Goal: Task Accomplishment & Management: Manage account settings

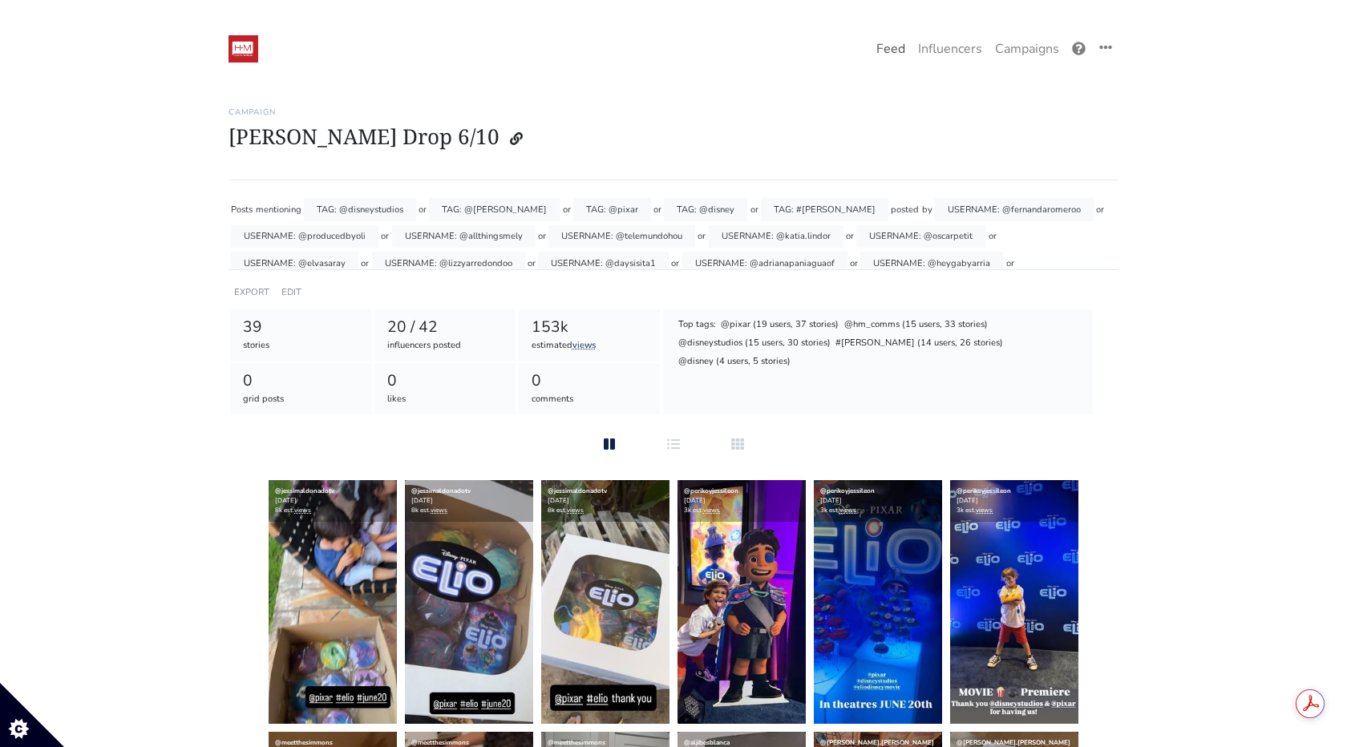
click at [893, 51] on link "Feed" at bounding box center [891, 49] width 42 height 32
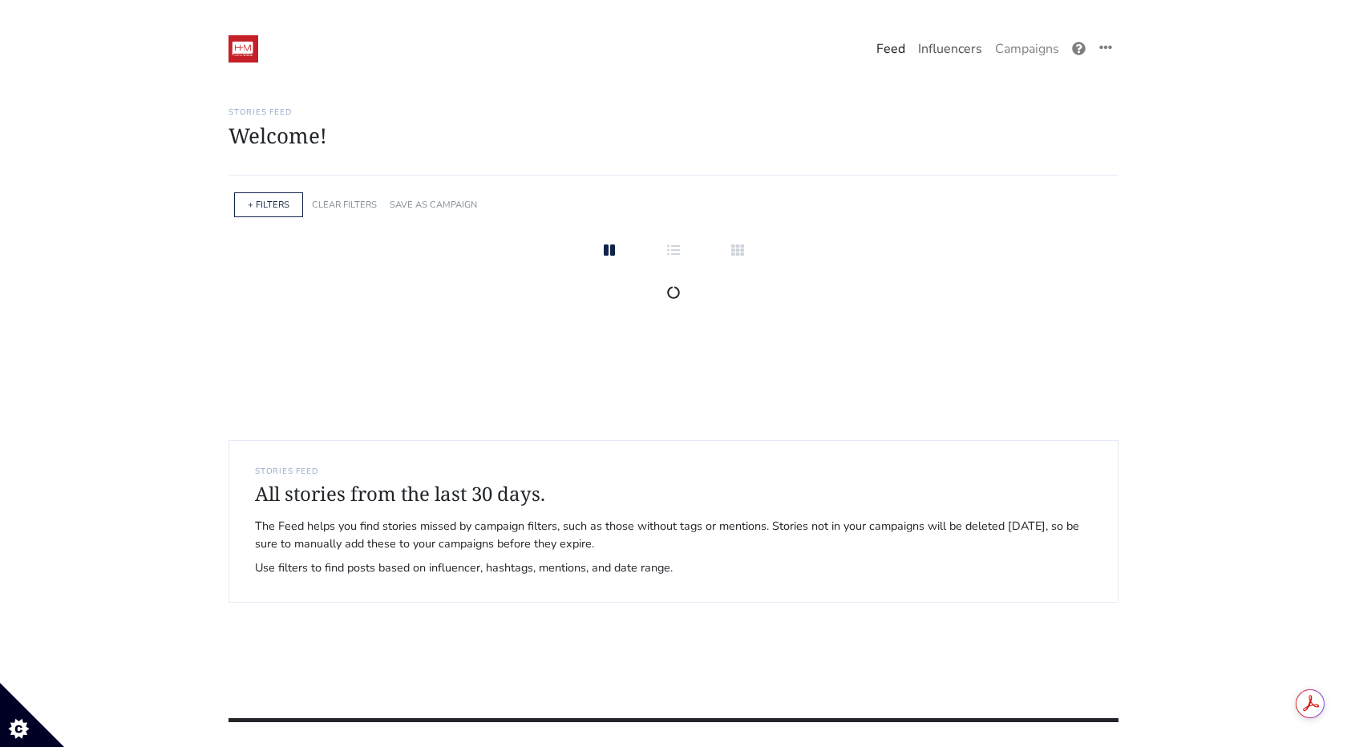
click at [970, 54] on link "Influencers" at bounding box center [950, 49] width 77 height 32
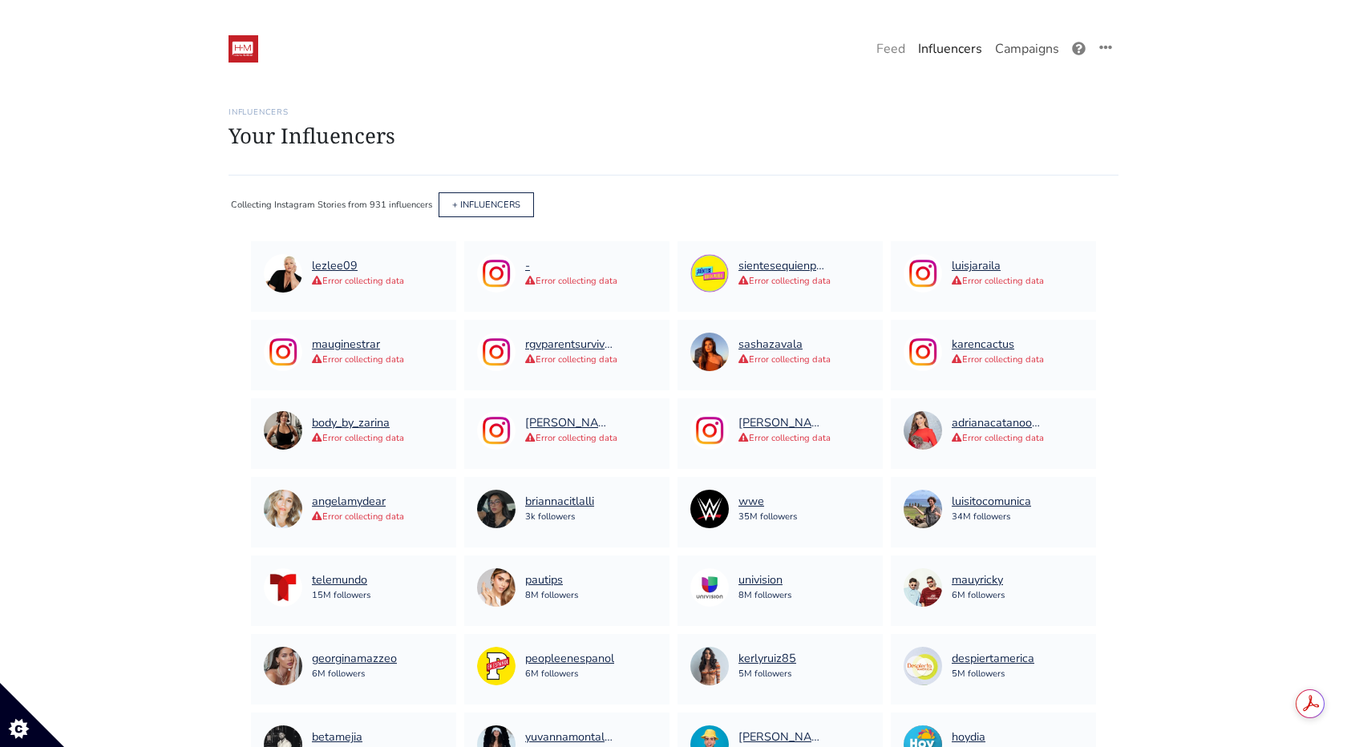
click at [1046, 47] on link "Campaigns" at bounding box center [1027, 49] width 77 height 32
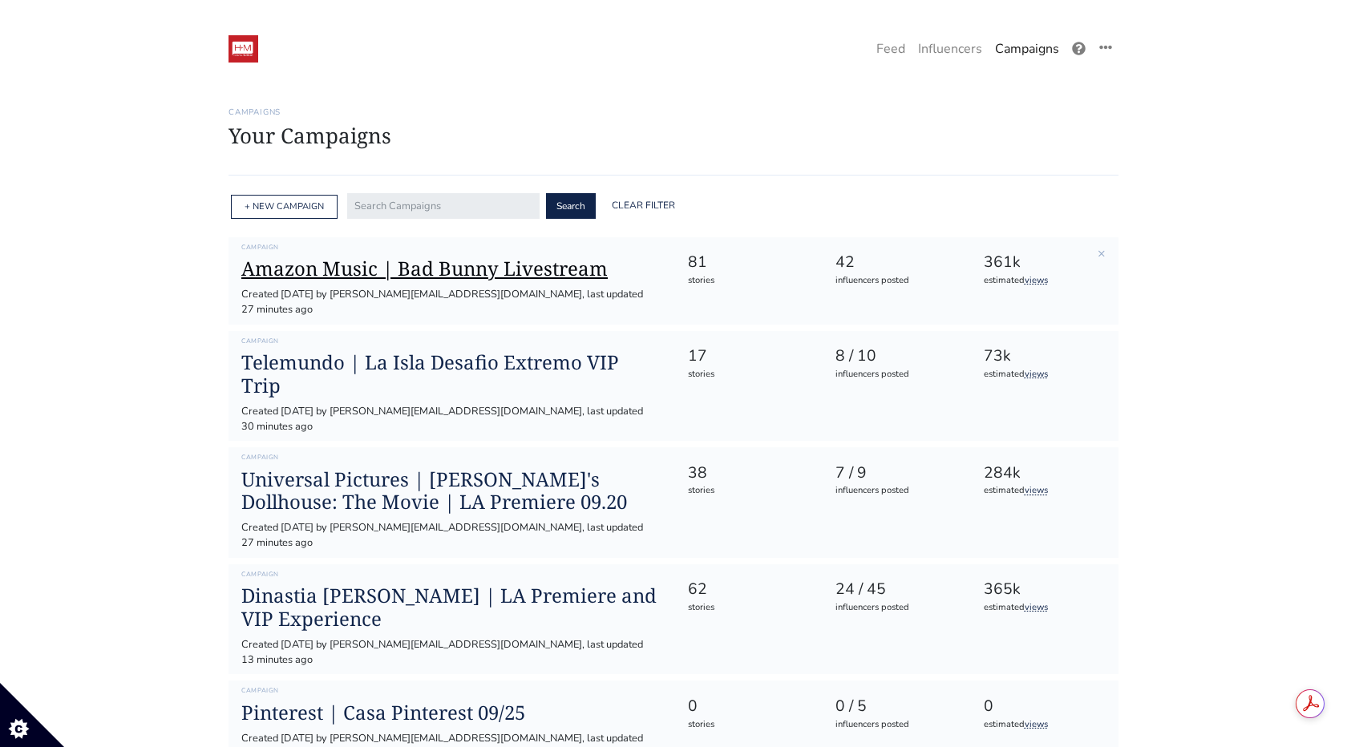
click at [404, 257] on h1 "Amazon Music | Bad Bunny Livestream" at bounding box center [451, 268] width 420 height 23
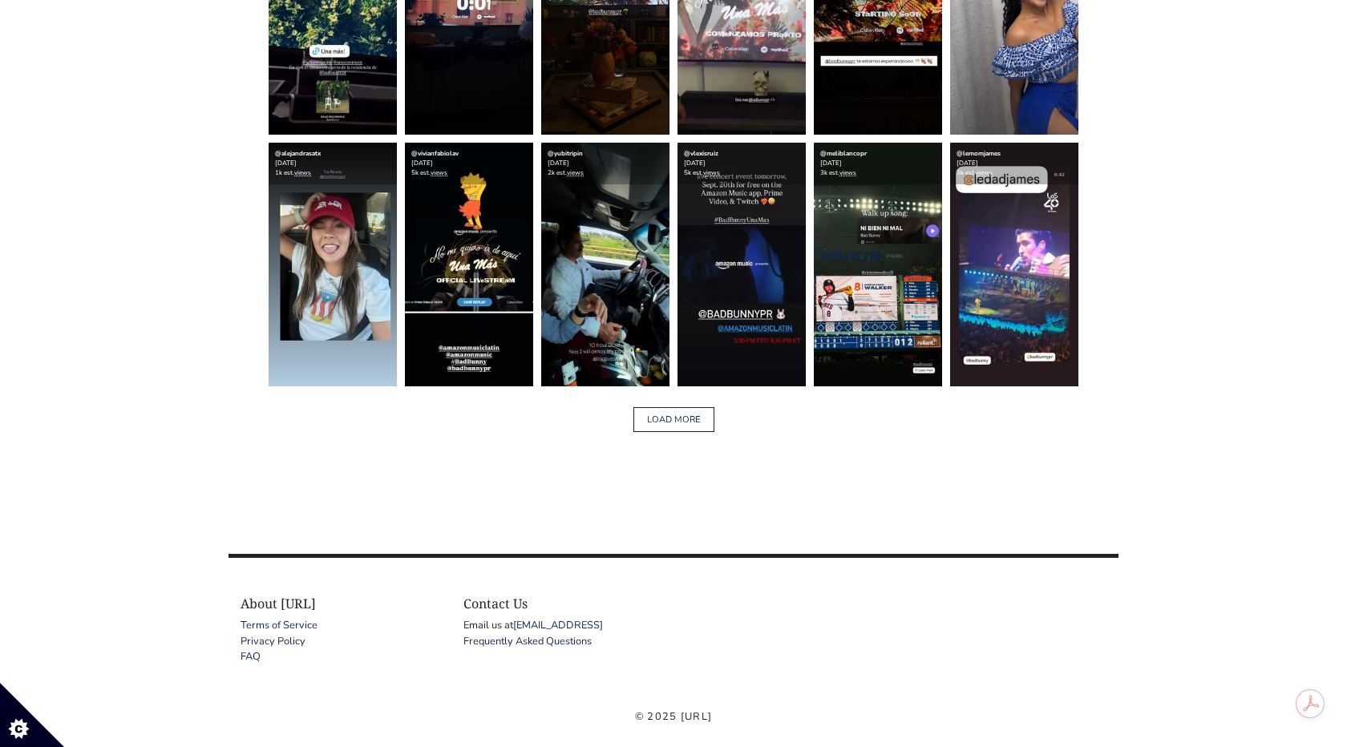
scroll to position [2624, 0]
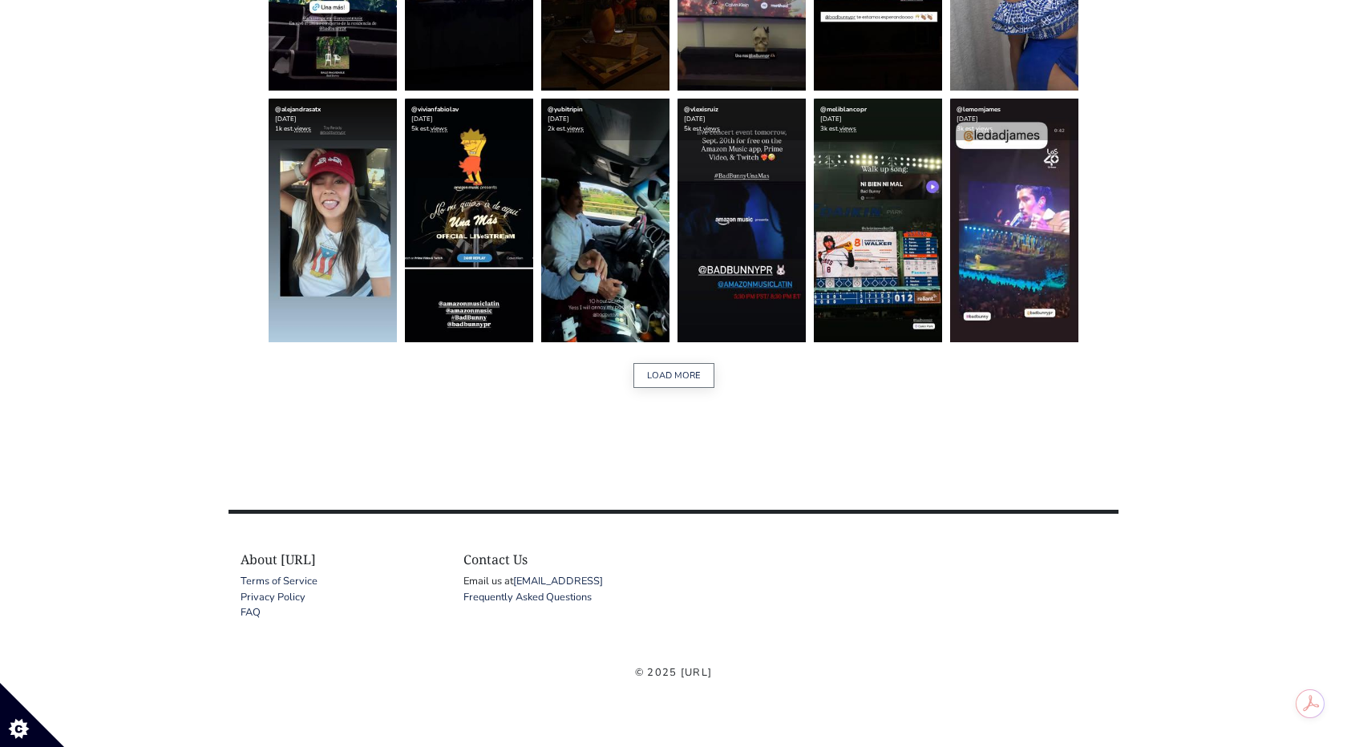
click at [677, 375] on button "LOAD MORE" at bounding box center [674, 375] width 81 height 25
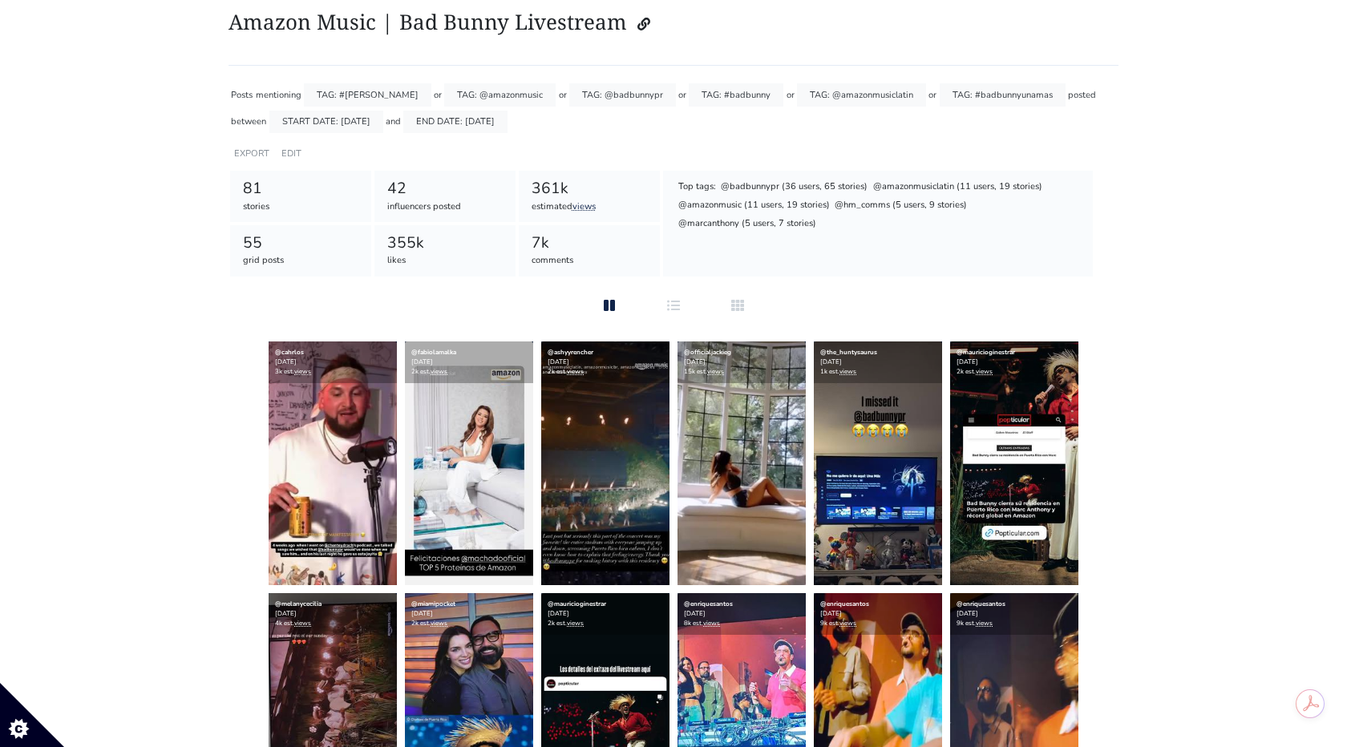
scroll to position [114, 0]
click at [358, 392] on img at bounding box center [333, 464] width 128 height 244
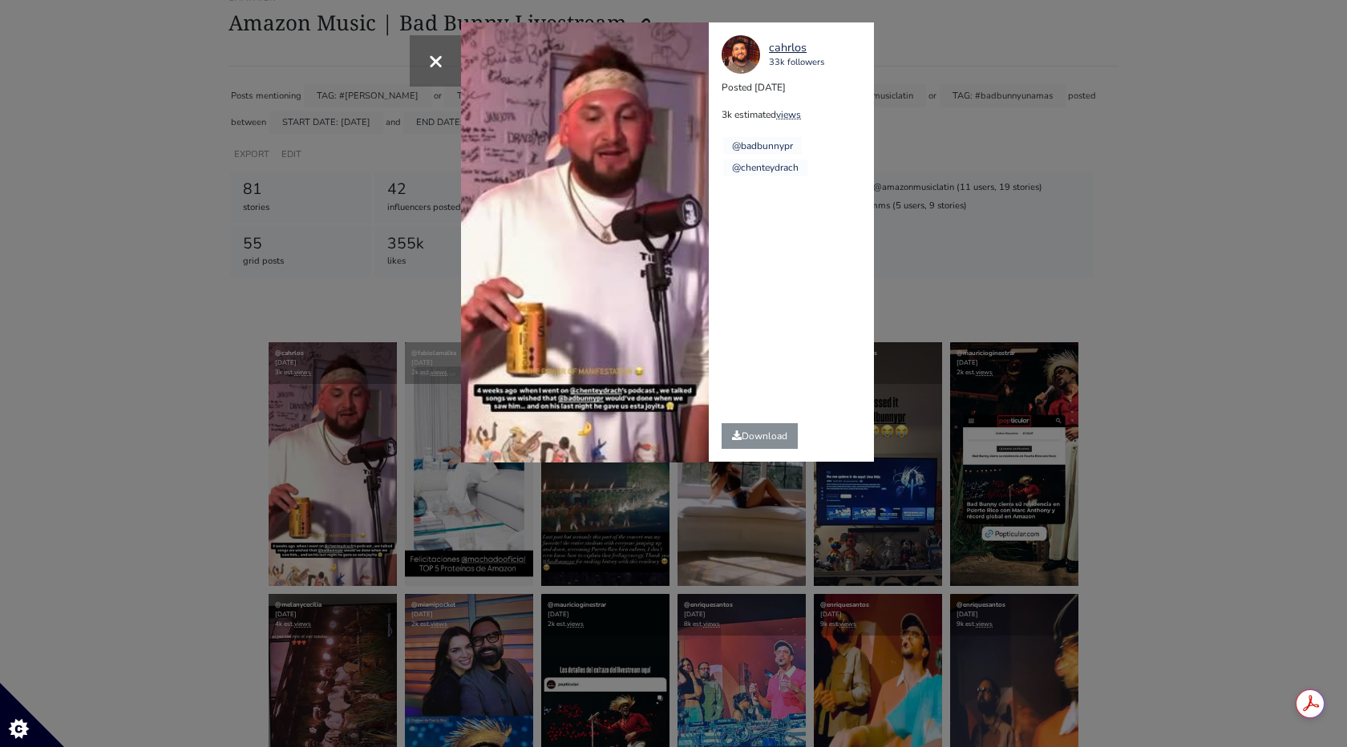
click at [1095, 269] on div "× Your browser does not support HTML5 video. cahrlos 33k followers Posted [DATE…" at bounding box center [673, 373] width 1347 height 747
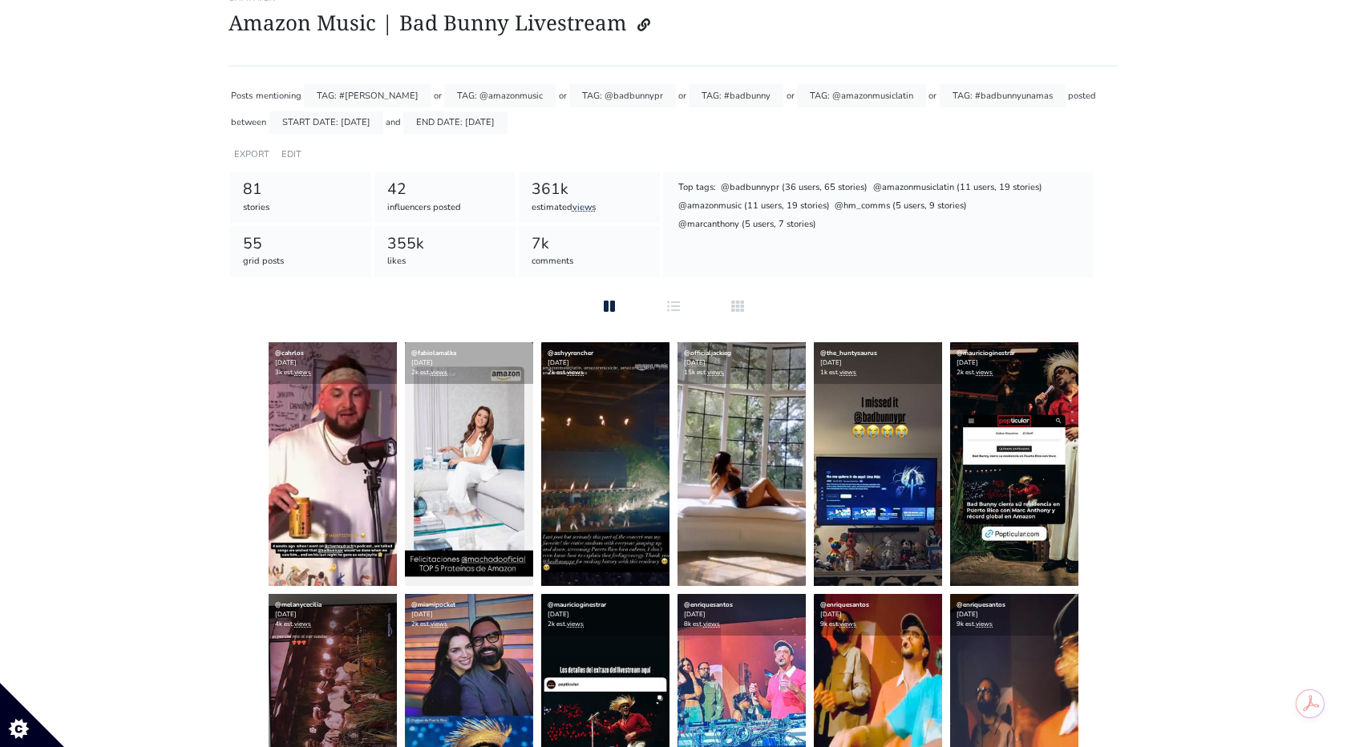
scroll to position [0, 0]
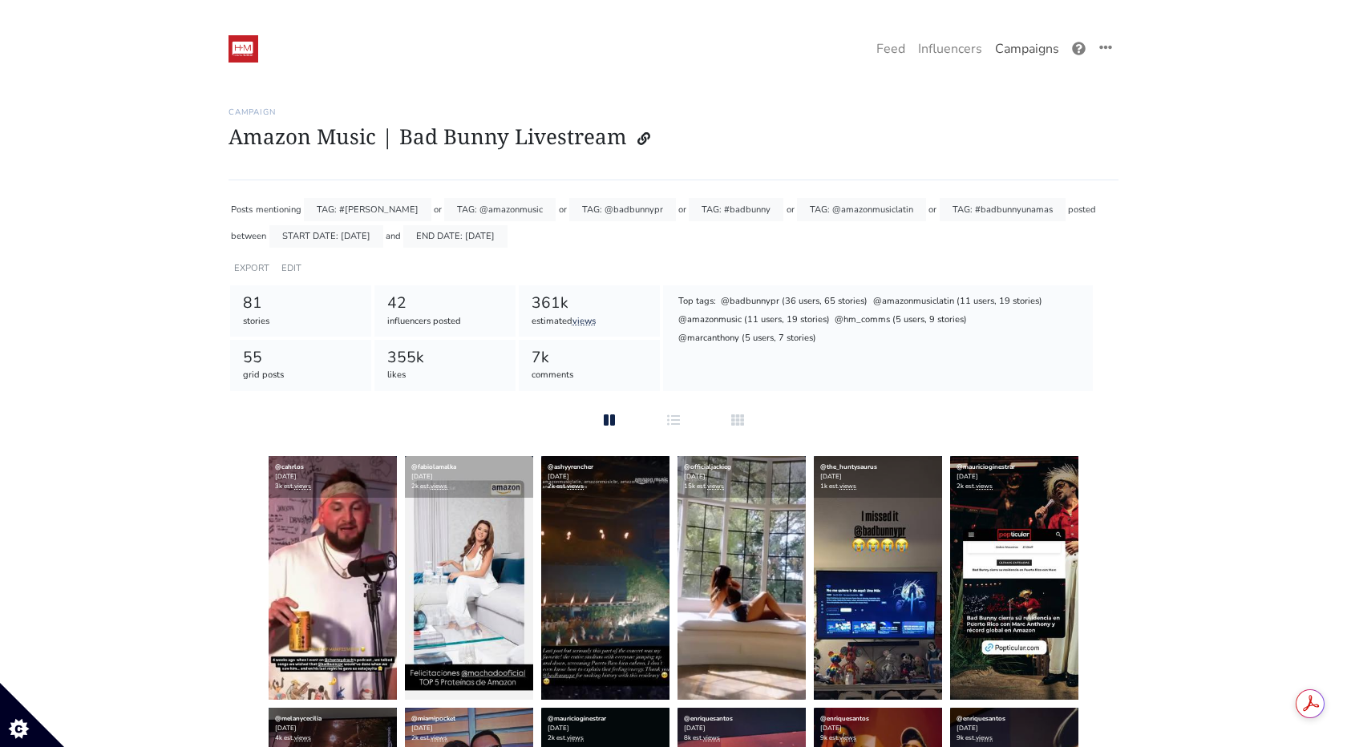
click at [999, 43] on link "Campaigns" at bounding box center [1027, 49] width 77 height 32
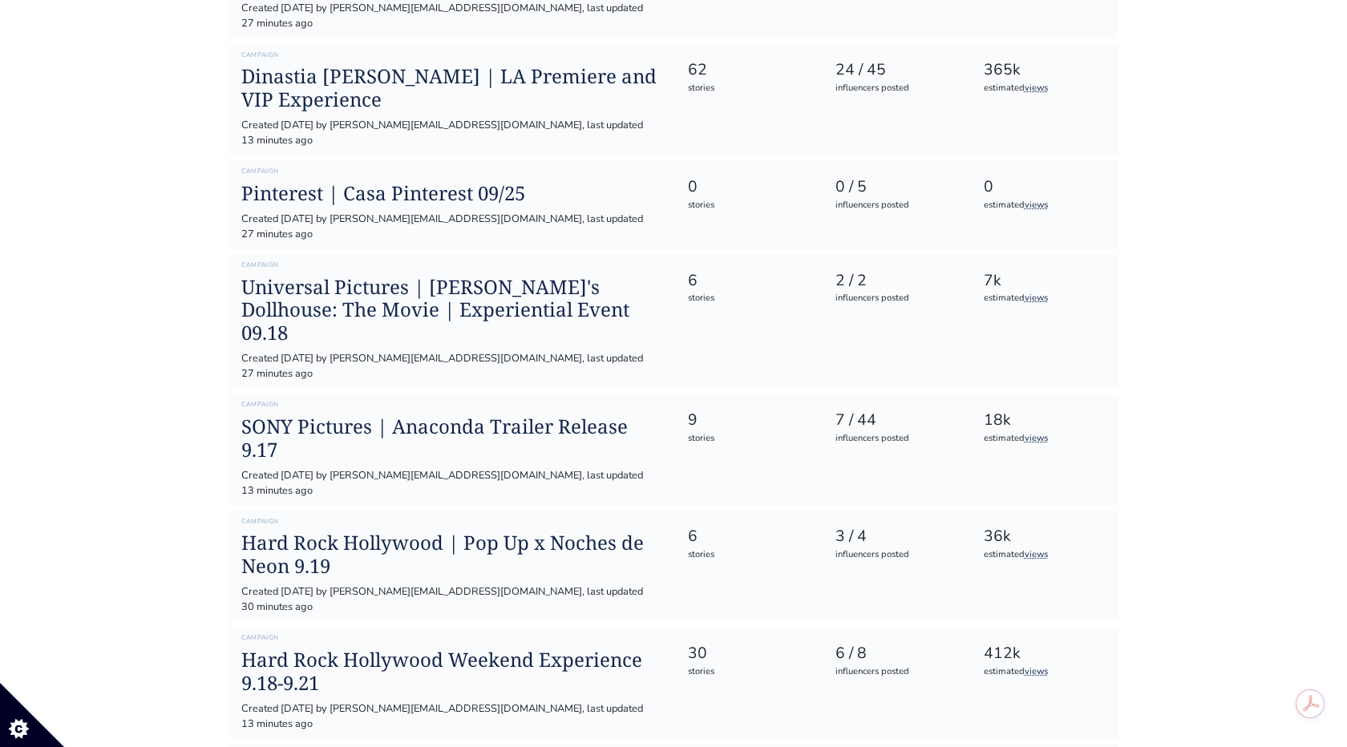
scroll to position [577, 0]
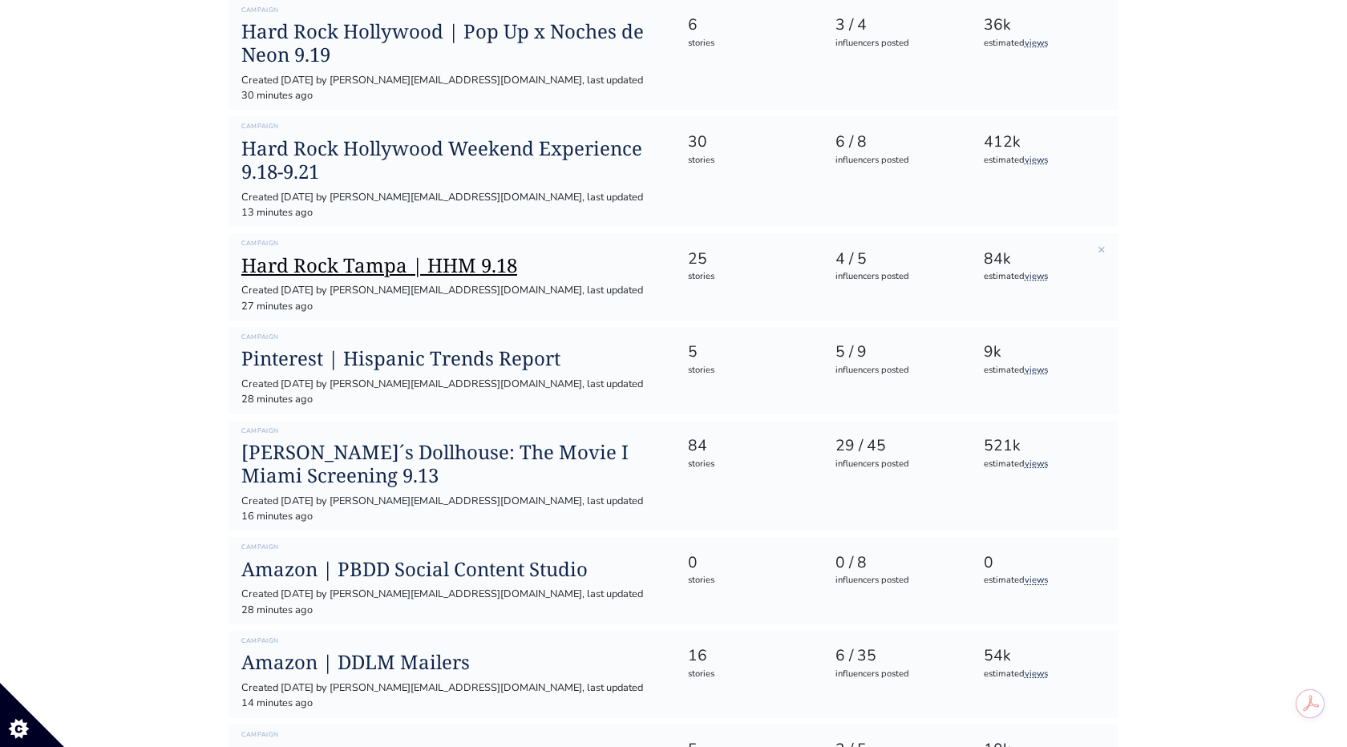
scroll to position [1035, 0]
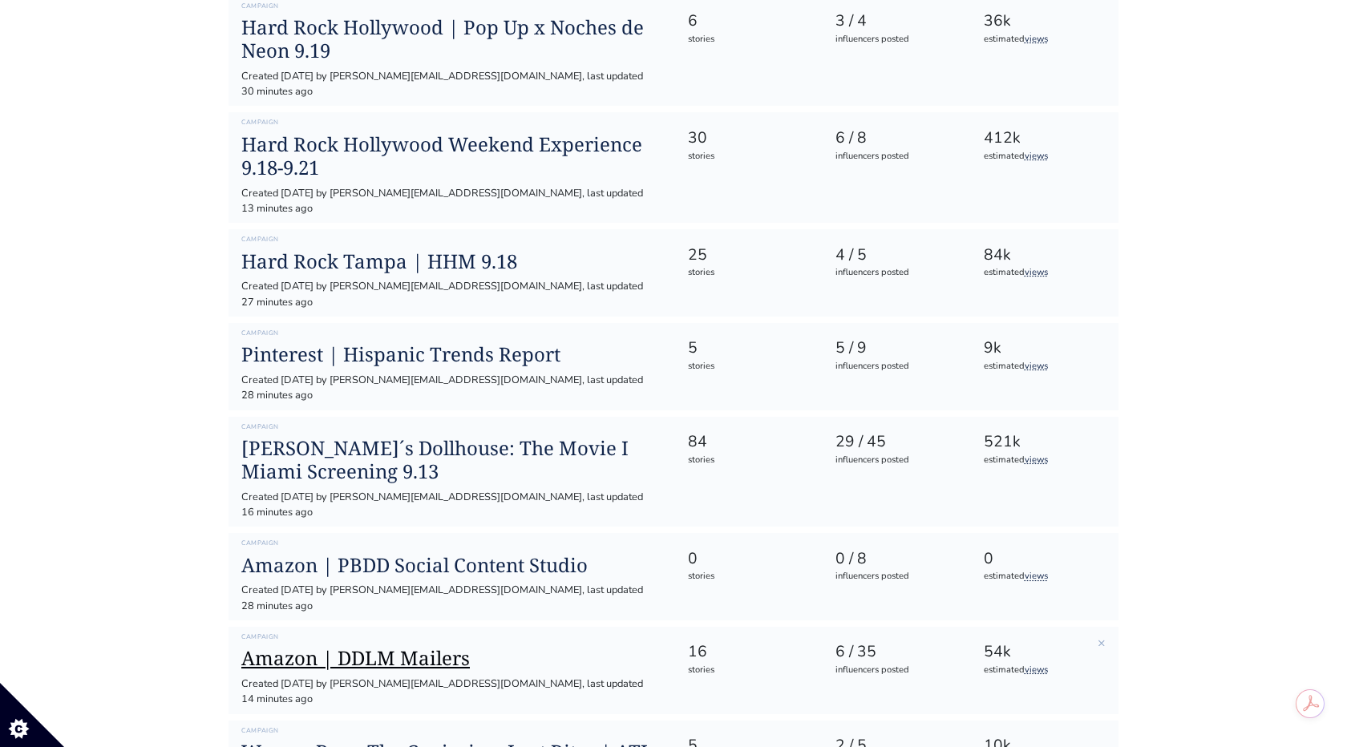
click at [418, 647] on h1 "Amazon | DDLM Mailers" at bounding box center [451, 658] width 420 height 23
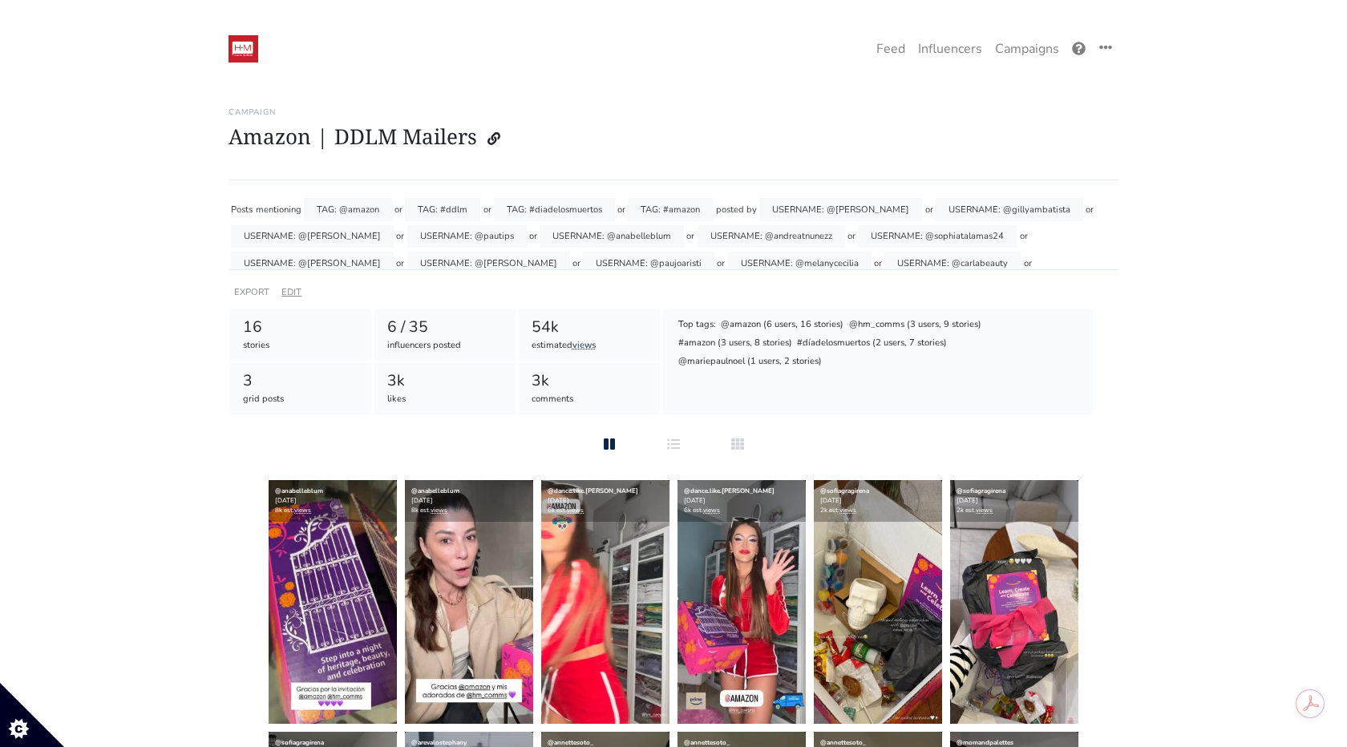
click at [290, 286] on link "EDIT" at bounding box center [291, 292] width 20 height 12
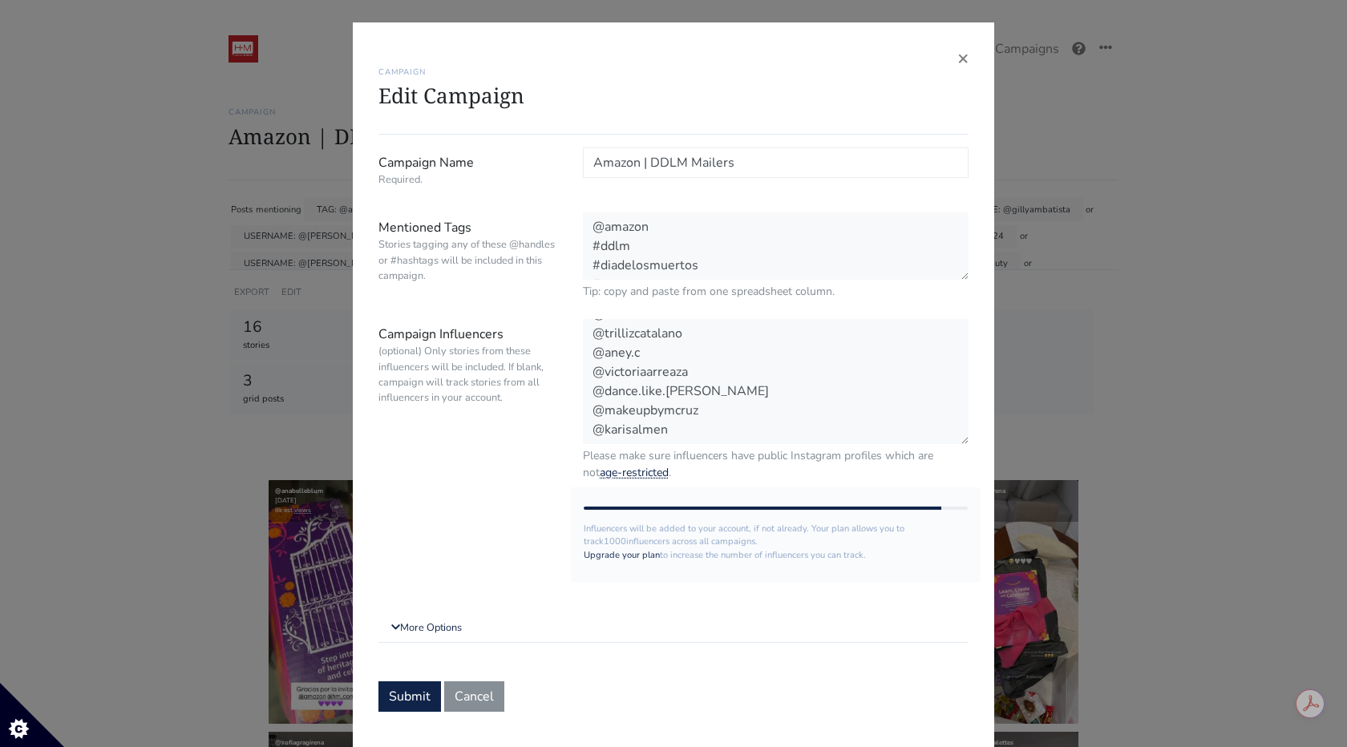
scroll to position [29, 0]
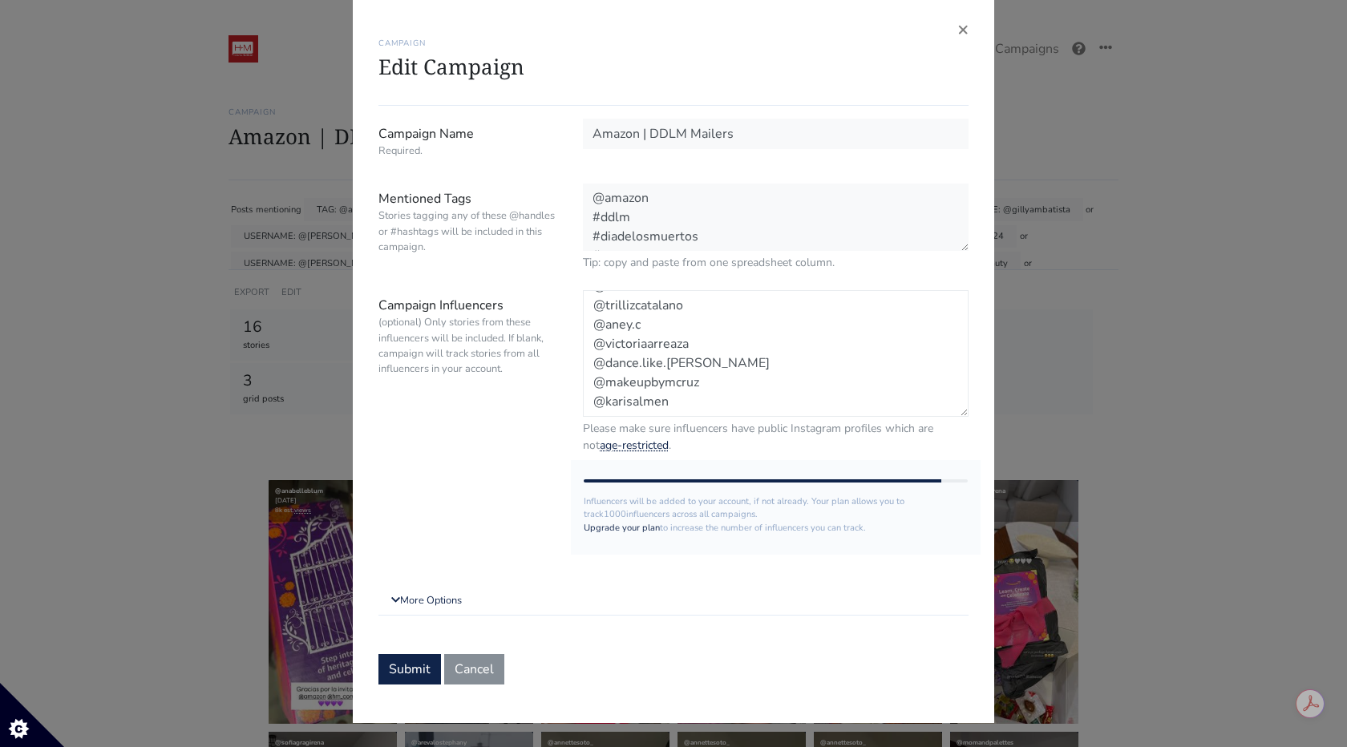
click at [684, 397] on textarea "@ariana_weldon @gillyambatista @danimonacelli @pautips @anabelleblum @andreatnu…" at bounding box center [776, 353] width 386 height 127
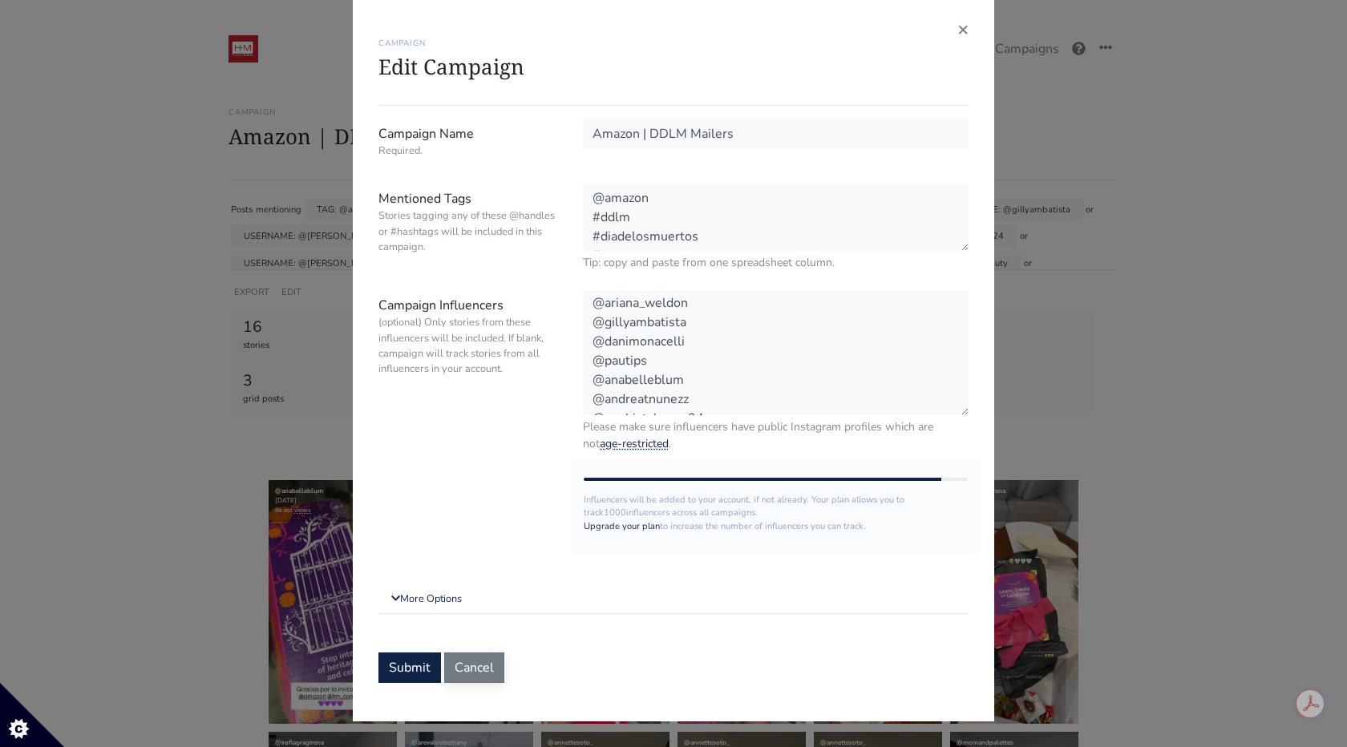
click at [461, 658] on button "Cancel" at bounding box center [474, 668] width 60 height 30
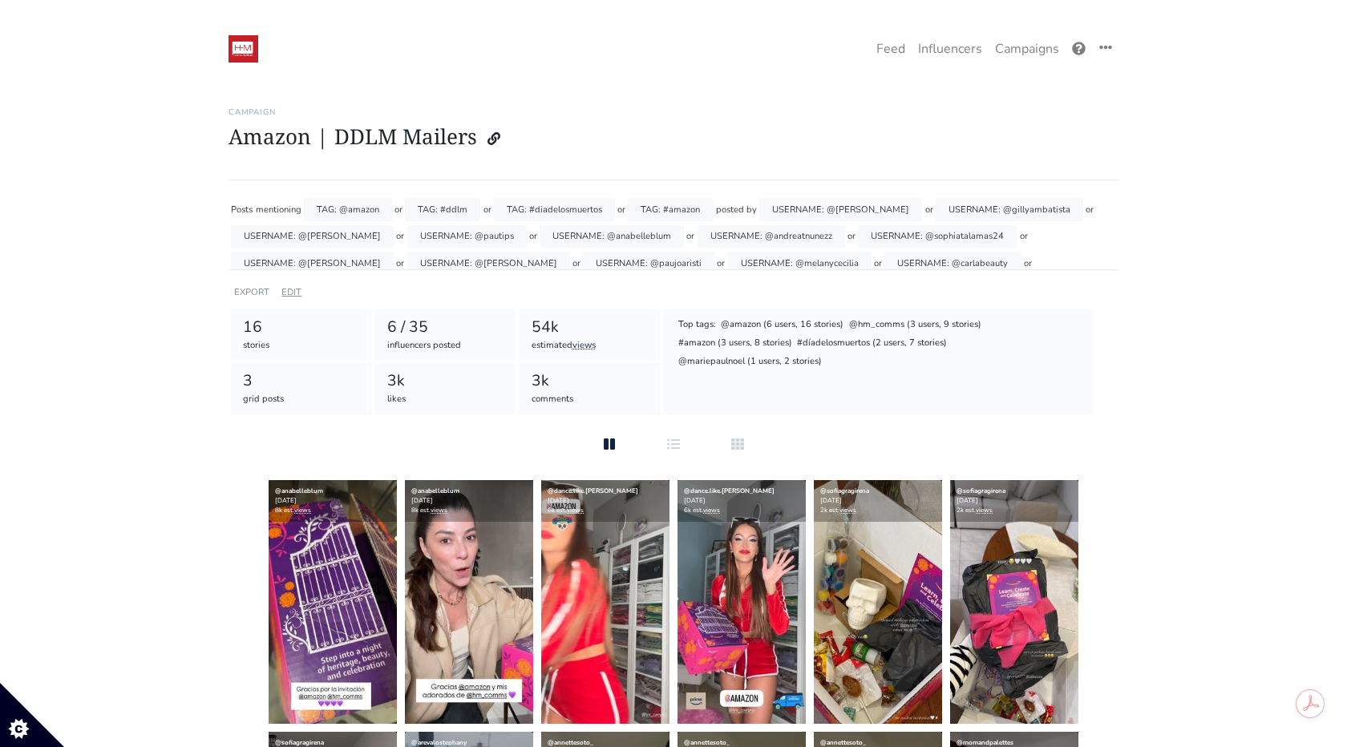
click at [294, 287] on link "EDIT" at bounding box center [291, 292] width 20 height 12
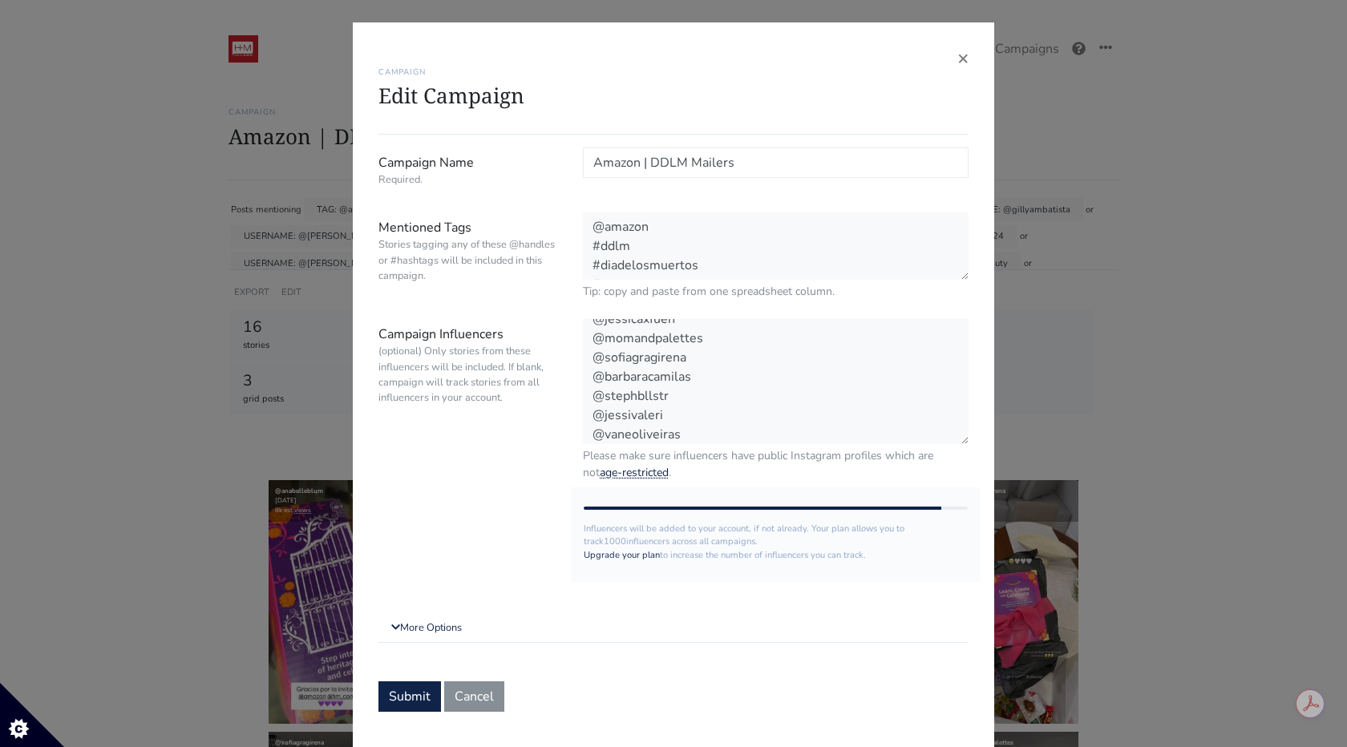
scroll to position [577, 0]
click at [662, 431] on textarea "@ariana_weldon @gillyambatista @danimonacelli @pautips @anabelleblum @andreatnu…" at bounding box center [776, 382] width 386 height 127
paste textarea "enshliebeauty"
paste textarea "@kathleensaraiii"
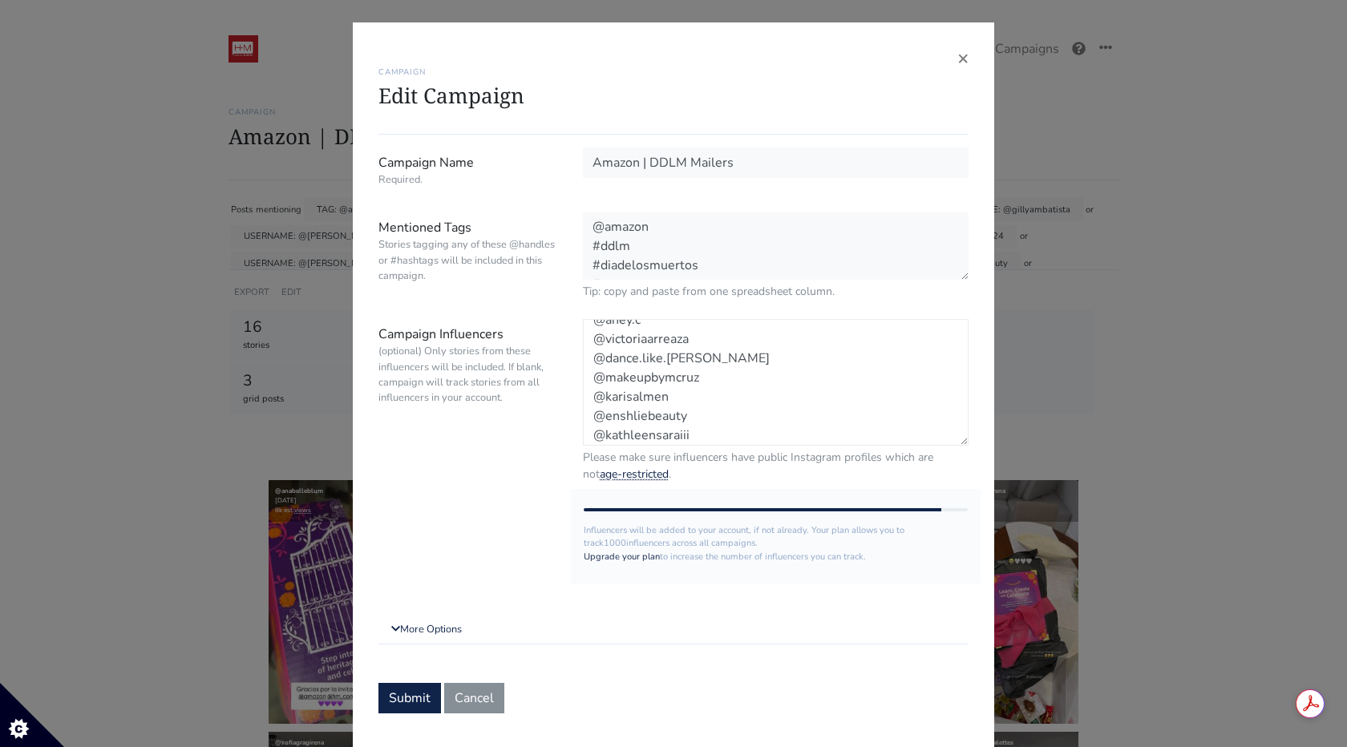
scroll to position [611, 0]
paste textarea "elmundodeberly_"
paste textarea "[PERSON_NAME]"
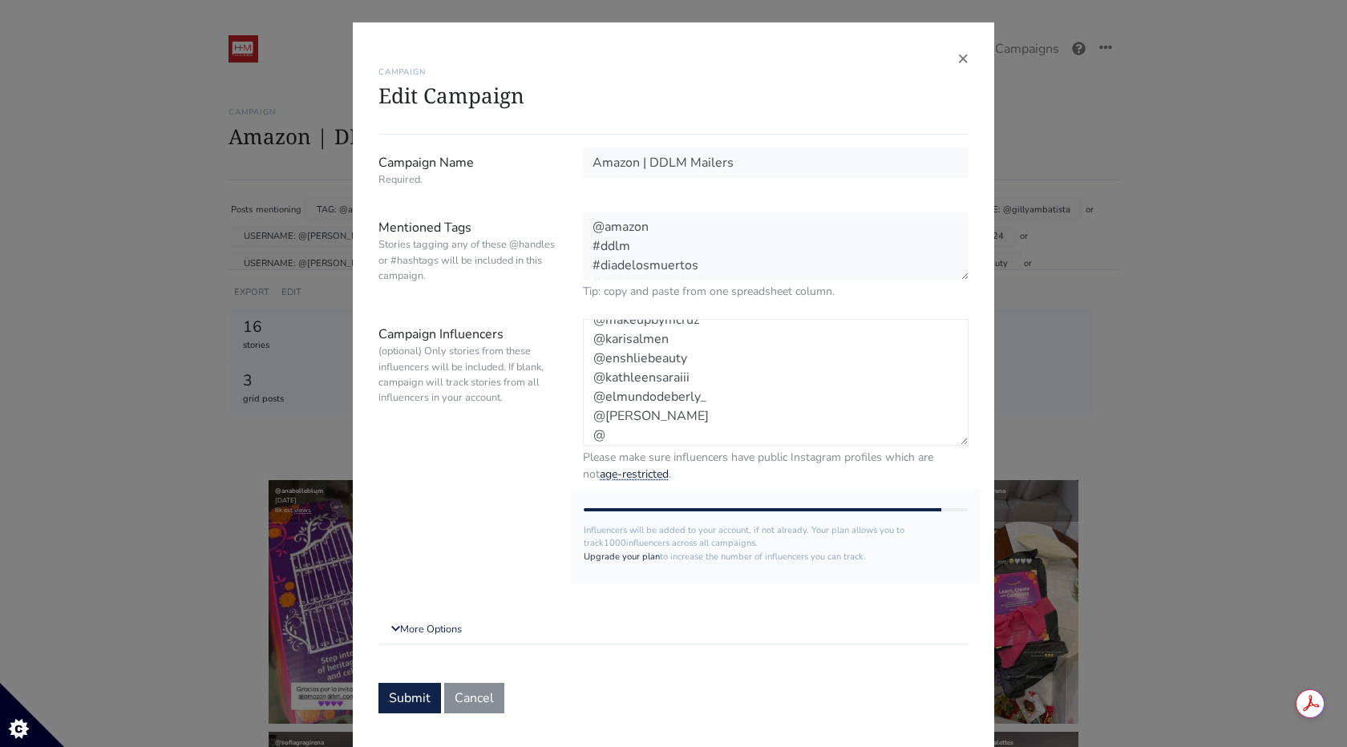
drag, startPoint x: 685, startPoint y: 423, endPoint x: 598, endPoint y: 425, distance: 86.6
click at [598, 425] on textarea "@ariana_weldon @gillyambatista @danimonacelli @pautips @anabelleblum @andreatnu…" at bounding box center [776, 382] width 386 height 127
click at [638, 431] on textarea "@ariana_weldon @gillyambatista @danimonacelli @pautips @anabelleblum @andreatnu…" at bounding box center [776, 382] width 386 height 127
paste textarea "fabtvg"
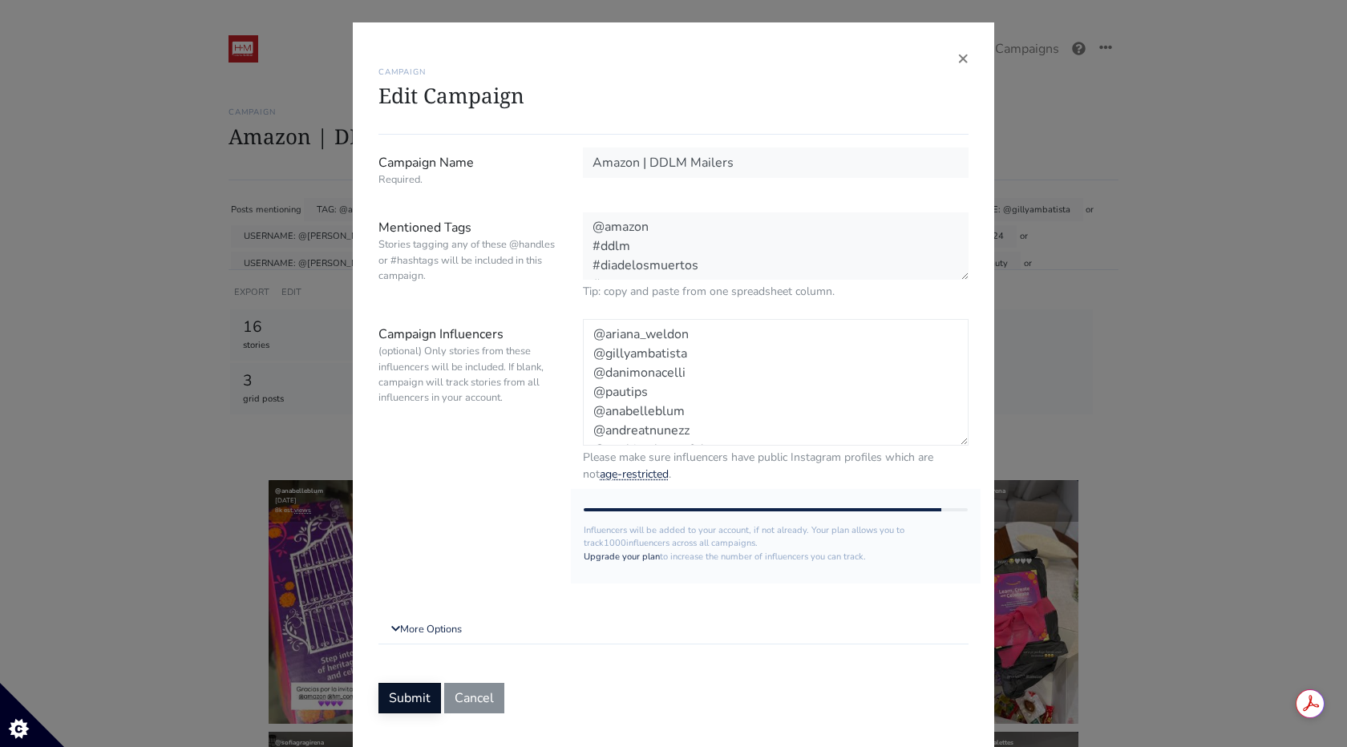
type textarea "@ariana_weldon @gillyambatista @danimonacelli @pautips @anabelleblum @andreatnu…"
click at [389, 693] on button "Submit" at bounding box center [410, 697] width 63 height 30
